Goal: Task Accomplishment & Management: Manage account settings

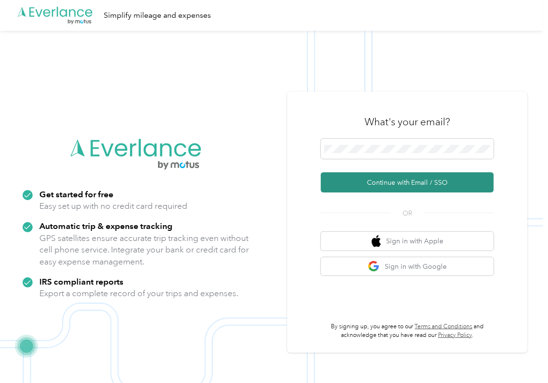
click at [346, 177] on button "Continue with Email / SSO" at bounding box center [407, 182] width 173 height 20
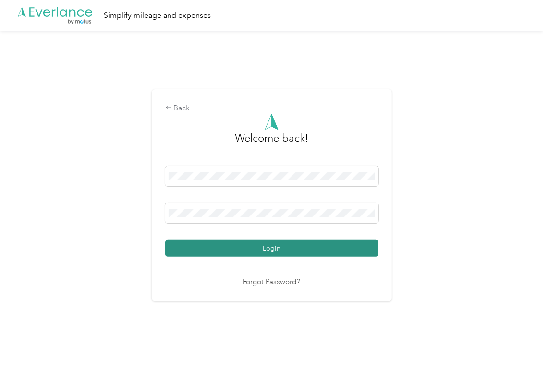
click at [197, 244] on button "Login" at bounding box center [271, 248] width 213 height 17
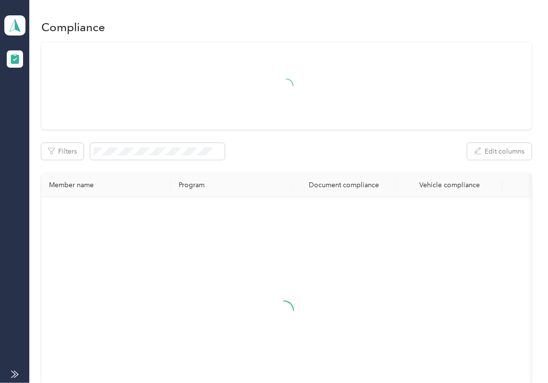
click at [275, 121] on div at bounding box center [286, 85] width 490 height 87
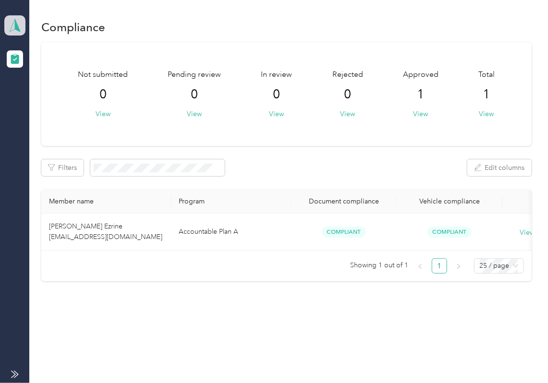
click at [8, 19] on icon at bounding box center [15, 25] width 14 height 13
click at [29, 99] on div "Log out" at bounding box center [30, 101] width 37 height 10
